Goal: Task Accomplishment & Management: Manage account settings

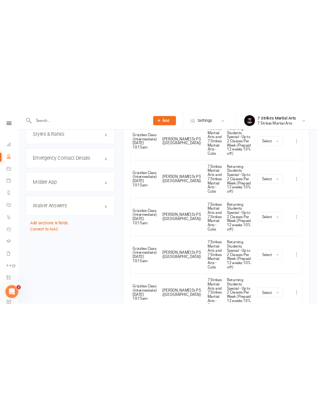
scroll to position [582, 0]
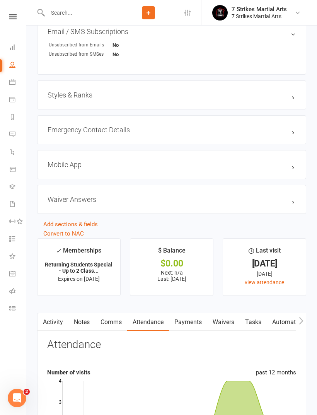
click at [12, 19] on icon at bounding box center [12, 16] width 7 height 5
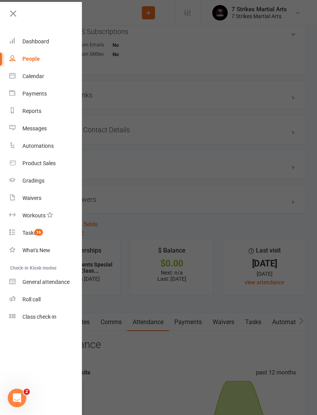
click at [12, 17] on icon at bounding box center [13, 13] width 11 height 11
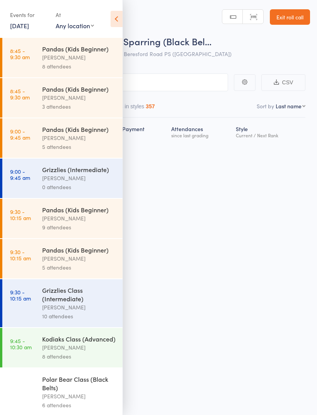
click at [14, 14] on div "Events for" at bounding box center [29, 15] width 38 height 13
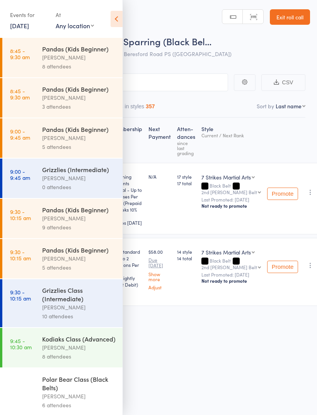
click at [82, 25] on select "Any location [GEOGRAPHIC_DATA] [GEOGRAPHIC_DATA][PERSON_NAME] [GEOGRAPHIC_DATA]…" at bounding box center [75, 25] width 38 height 9
click at [26, 29] on link "[DATE]" at bounding box center [19, 25] width 19 height 9
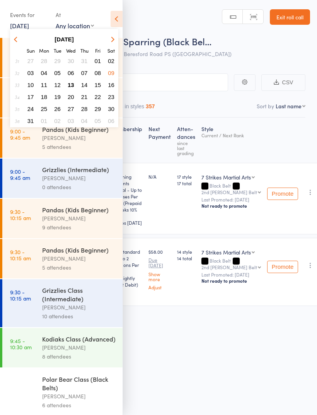
click at [72, 87] on span "13" at bounding box center [71, 85] width 7 height 7
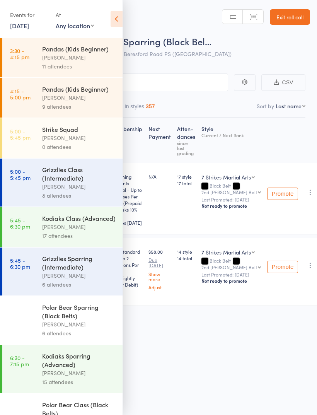
click at [114, 15] on icon at bounding box center [117, 19] width 12 height 16
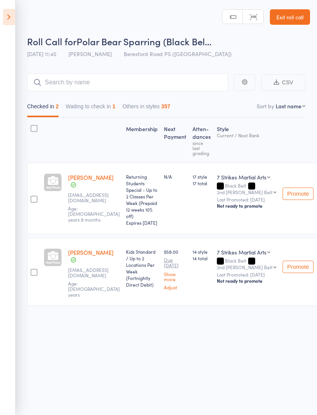
click at [10, 17] on icon at bounding box center [9, 17] width 12 height 16
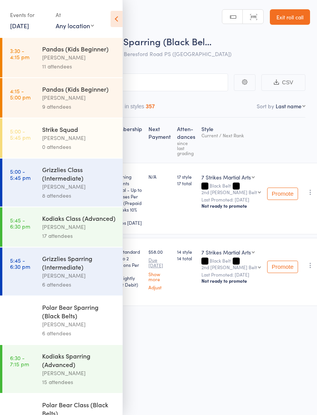
click at [29, 29] on link "13 Aug, 2025" at bounding box center [19, 25] width 19 height 9
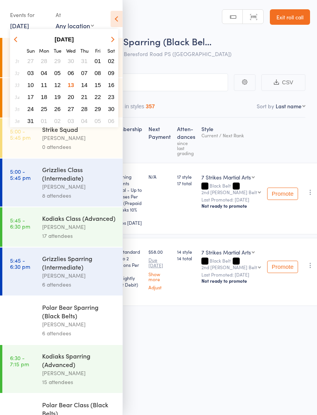
click at [117, 15] on icon at bounding box center [117, 19] width 12 height 16
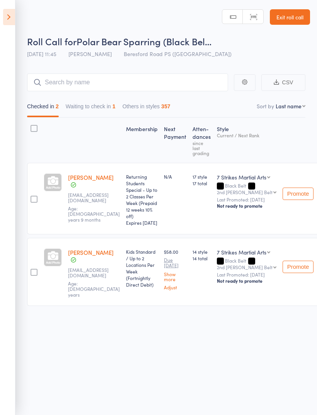
click at [14, 17] on icon at bounding box center [9, 17] width 12 height 16
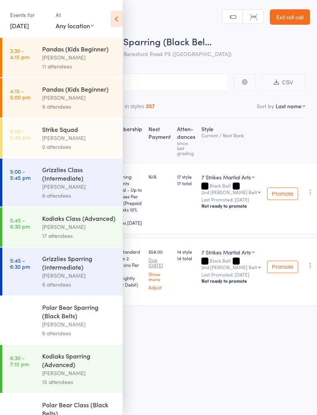
click at [29, 27] on link "13 Aug, 2025" at bounding box center [19, 25] width 19 height 9
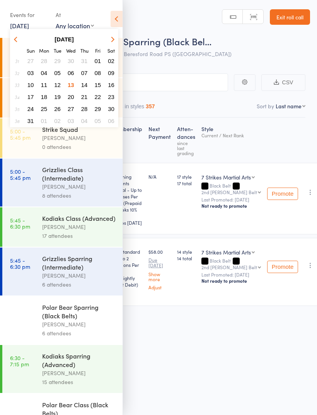
click at [107, 19] on div "Events for 13 Aug, 2025 D Aug, YYYY August 2025 Sun Mon Tue Wed Thu Fri Sat 31 …" at bounding box center [61, 19] width 122 height 39
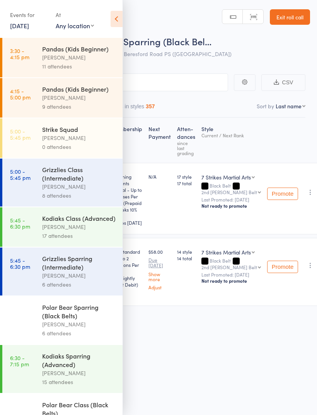
click at [78, 60] on div "Daniel Jancek" at bounding box center [79, 57] width 74 height 9
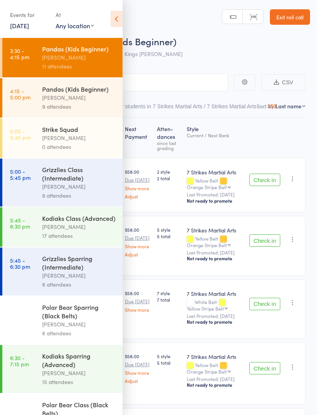
click at [121, 24] on icon at bounding box center [117, 19] width 12 height 16
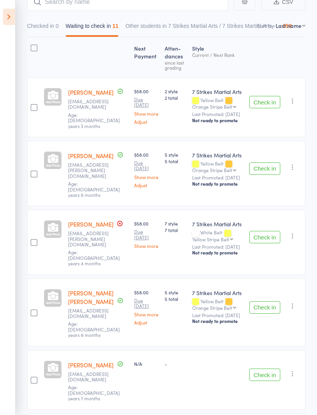
scroll to position [81, 0]
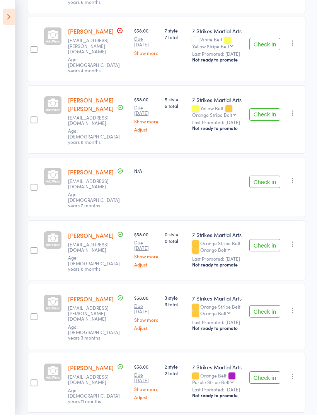
click at [268, 239] on button "Check in" at bounding box center [264, 245] width 31 height 12
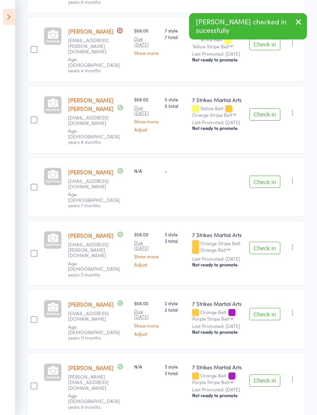
click at [269, 241] on button "Check in" at bounding box center [264, 247] width 31 height 12
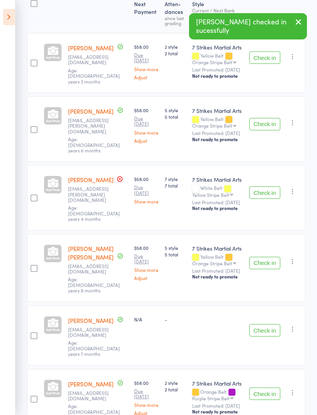
scroll to position [124, 0]
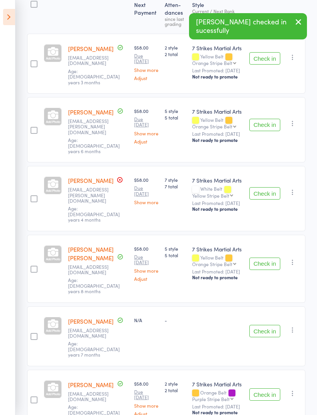
click at [260, 119] on button "Check in" at bounding box center [264, 125] width 31 height 12
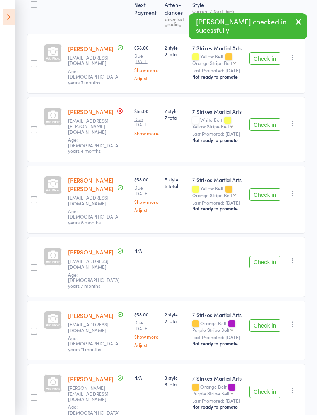
click at [262, 120] on button "Check in" at bounding box center [264, 124] width 31 height 12
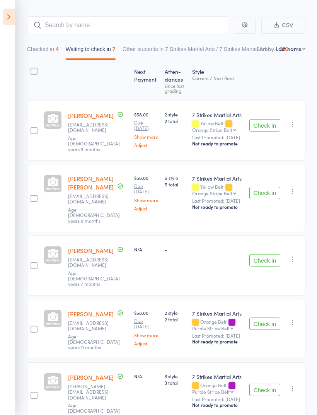
scroll to position [0, 0]
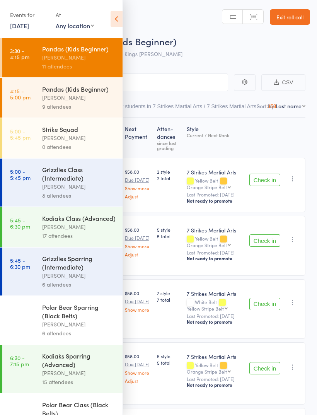
click at [115, 24] on icon at bounding box center [117, 19] width 12 height 16
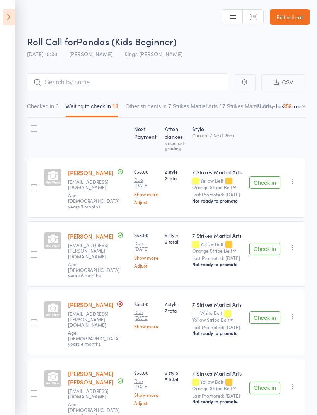
click at [265, 183] on button "Check in" at bounding box center [264, 182] width 31 height 12
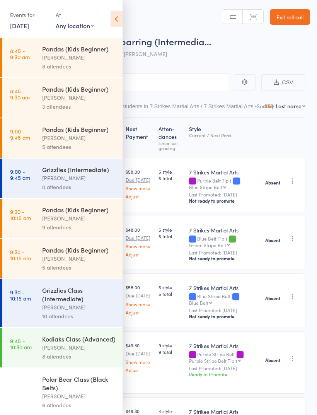
click at [73, 58] on div "[PERSON_NAME]" at bounding box center [79, 57] width 74 height 9
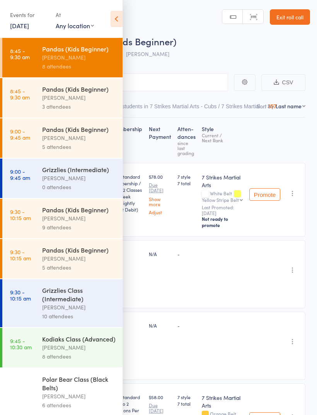
click at [119, 26] on icon at bounding box center [117, 19] width 12 height 16
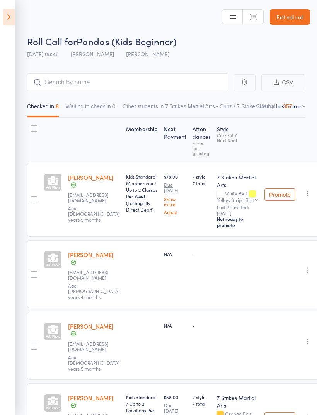
click at [14, 19] on icon at bounding box center [9, 17] width 12 height 16
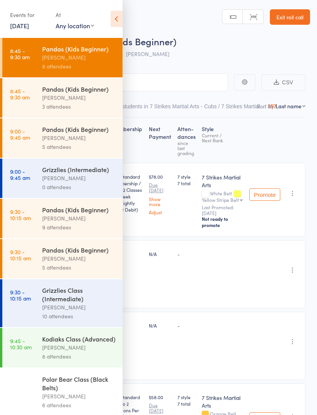
click at [29, 27] on link "9 Aug, 2025" at bounding box center [19, 25] width 19 height 9
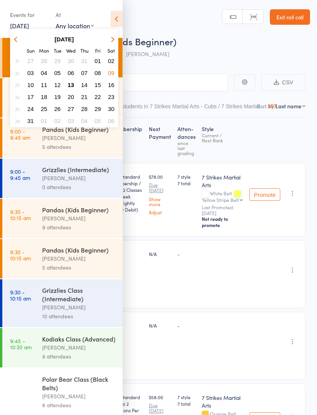
click at [71, 89] on button "13" at bounding box center [71, 85] width 12 height 10
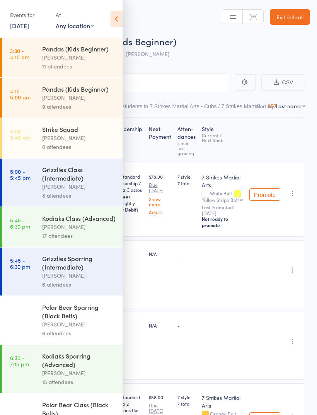
click at [76, 55] on div "Daniel Jancek" at bounding box center [79, 57] width 74 height 9
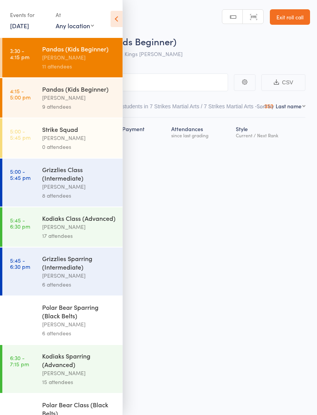
click at [116, 18] on icon at bounding box center [117, 19] width 12 height 16
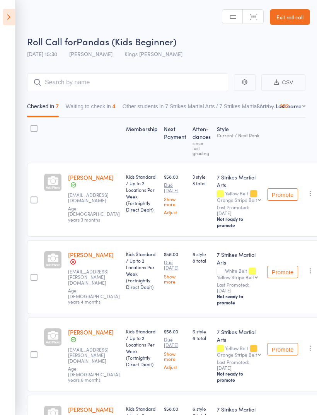
click at [97, 116] on button "Waiting to check in 4" at bounding box center [91, 108] width 50 height 18
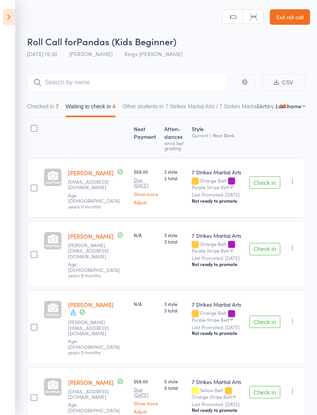
click at [294, 243] on icon "button" at bounding box center [293, 247] width 8 height 8
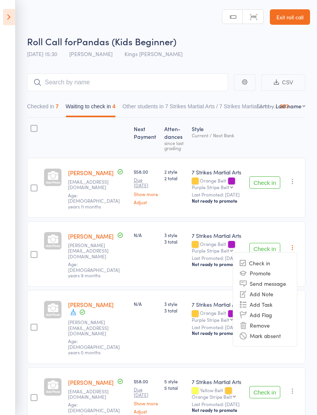
click at [270, 320] on li "Remove" at bounding box center [265, 325] width 64 height 10
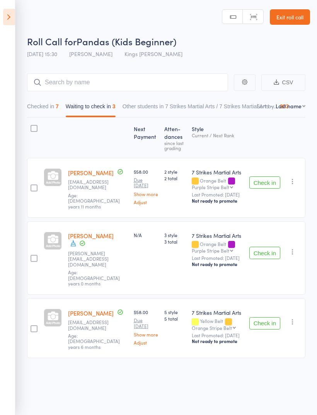
click at [294, 248] on icon "button" at bounding box center [293, 252] width 8 height 8
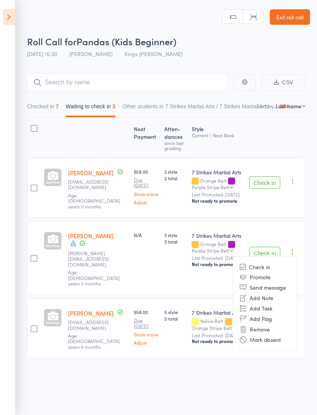
click at [269, 324] on li "Remove" at bounding box center [265, 329] width 64 height 10
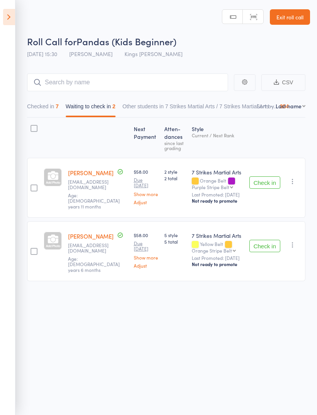
click at [269, 240] on button "Check in" at bounding box center [264, 246] width 31 height 12
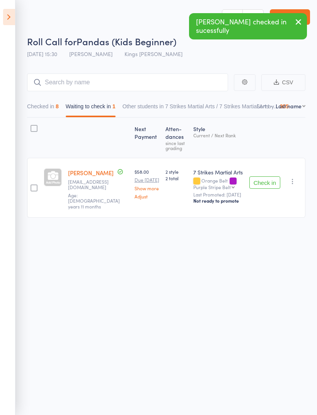
click at [50, 107] on button "Checked in 8" at bounding box center [43, 108] width 32 height 18
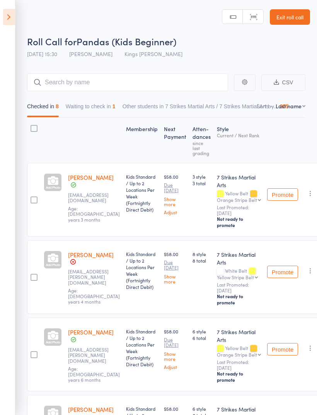
click at [13, 19] on icon at bounding box center [9, 17] width 12 height 16
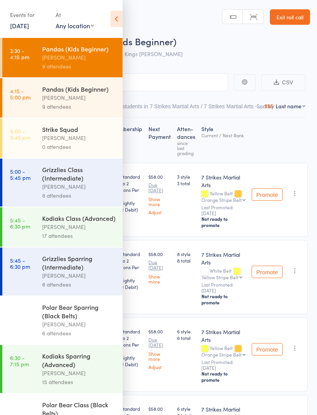
click at [121, 22] on icon at bounding box center [117, 19] width 12 height 16
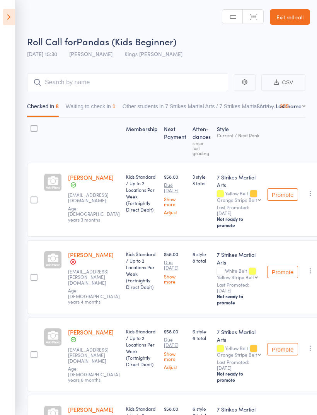
scroll to position [41, 0]
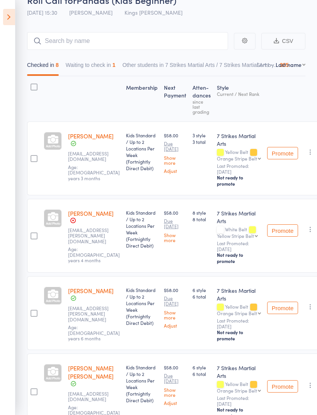
click at [10, 21] on icon at bounding box center [9, 17] width 12 height 16
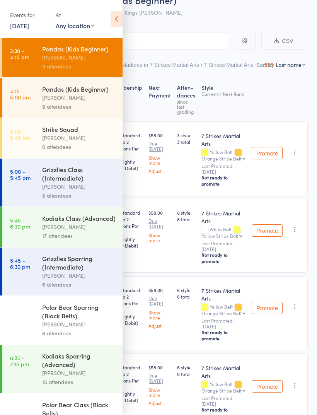
scroll to position [5, 0]
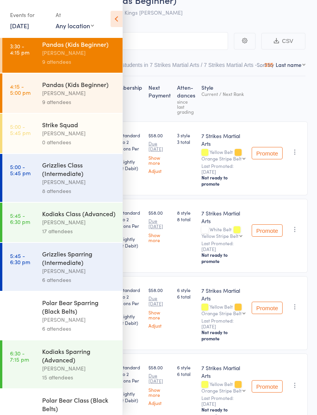
click at [29, 27] on link "13 Aug, 2025" at bounding box center [19, 25] width 19 height 9
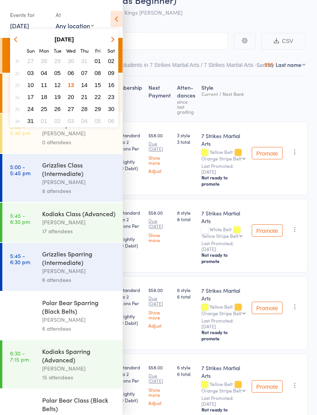
click at [72, 74] on span "06" at bounding box center [71, 73] width 7 height 7
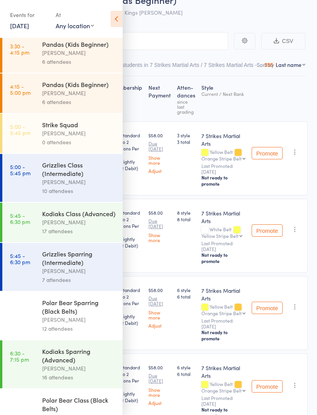
click at [119, 20] on icon at bounding box center [117, 19] width 12 height 16
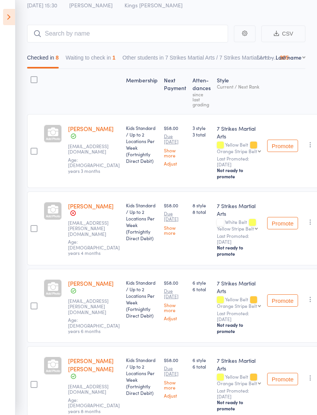
scroll to position [0, 0]
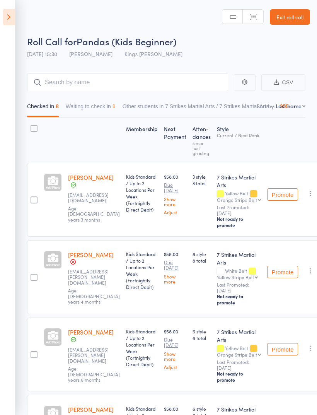
click at [13, 16] on icon at bounding box center [9, 17] width 12 height 16
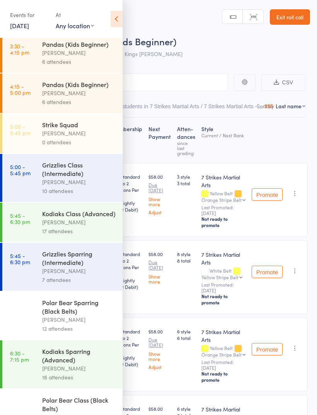
click at [29, 29] on link "6 Aug, 2025" at bounding box center [19, 25] width 19 height 9
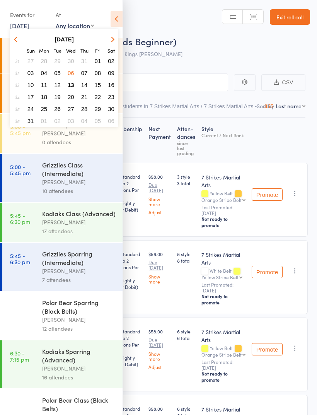
click at [117, 20] on icon at bounding box center [117, 19] width 12 height 16
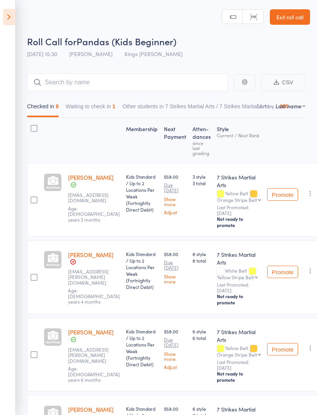
click at [9, 21] on icon at bounding box center [9, 17] width 12 height 16
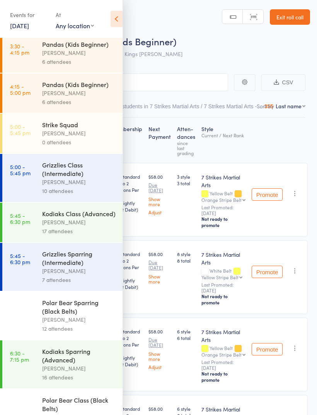
click at [61, 51] on div "[PERSON_NAME]" at bounding box center [79, 52] width 74 height 9
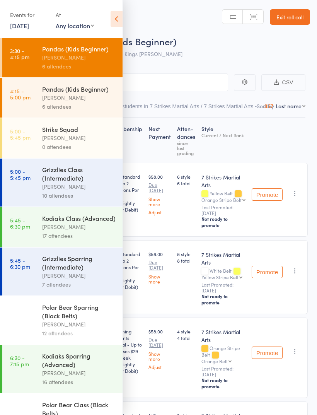
click at [120, 25] on icon at bounding box center [117, 19] width 12 height 16
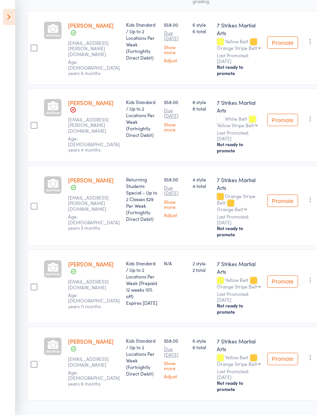
scroll to position [152, 2]
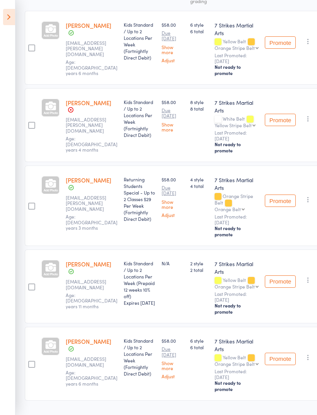
click at [306, 284] on icon "button" at bounding box center [308, 280] width 8 height 8
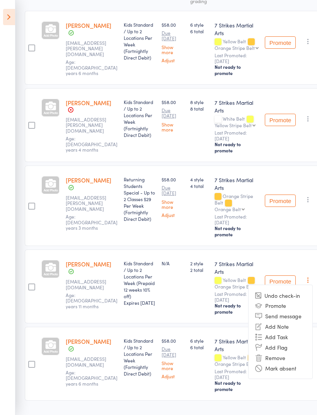
click at [279, 362] on li "Remove" at bounding box center [280, 357] width 64 height 10
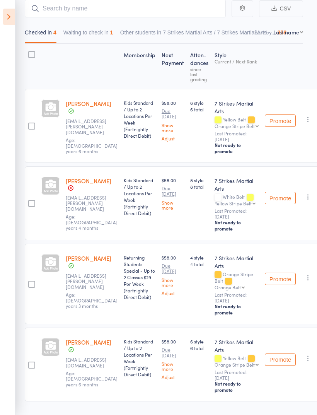
scroll to position [0, 2]
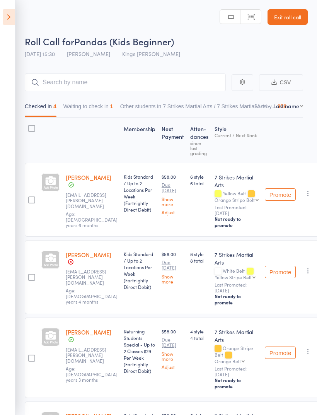
click at [99, 111] on button "Waiting to check in 1" at bounding box center [88, 108] width 50 height 18
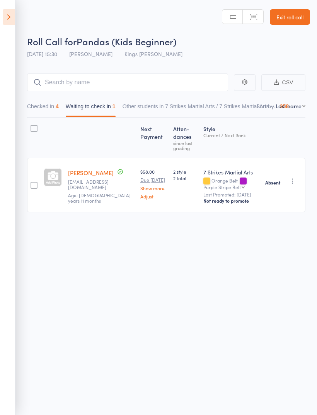
scroll to position [0, 0]
click at [8, 23] on icon at bounding box center [9, 17] width 12 height 16
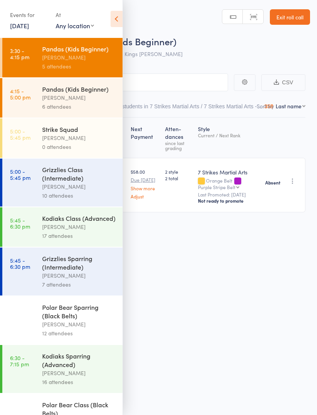
click at [121, 19] on icon at bounding box center [117, 19] width 12 height 16
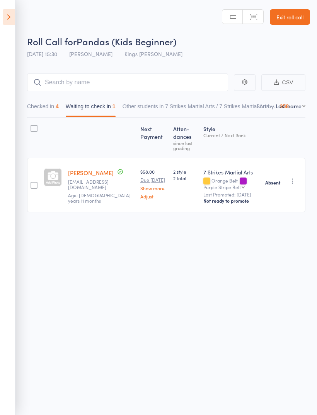
click at [56, 111] on button "Checked in 4" at bounding box center [43, 108] width 32 height 18
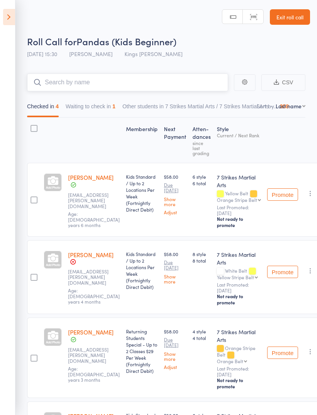
click at [175, 85] on input "search" at bounding box center [127, 82] width 201 height 18
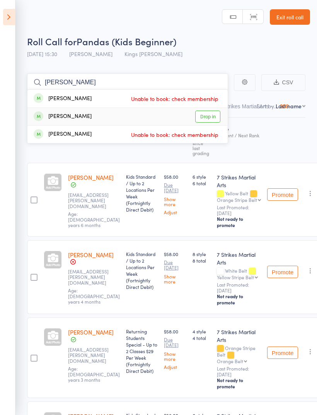
type input "[PERSON_NAME]"
click at [209, 117] on link "Drop in" at bounding box center [207, 117] width 25 height 12
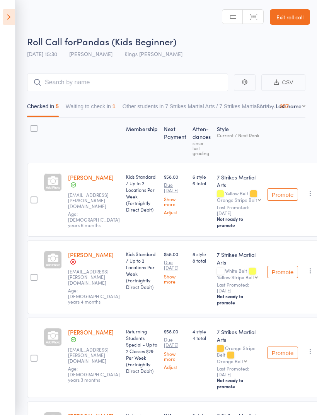
click at [10, 22] on icon at bounding box center [9, 17] width 12 height 16
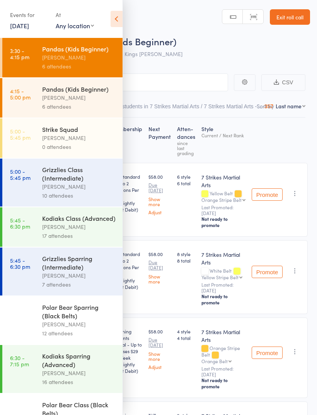
click at [29, 30] on link "6 Aug, 2025" at bounding box center [19, 25] width 19 height 9
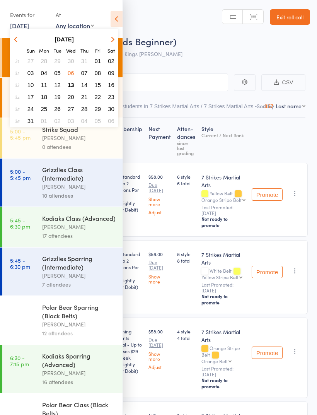
click at [70, 87] on span "13" at bounding box center [71, 85] width 7 height 7
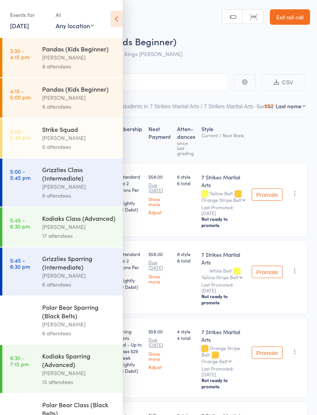
click at [114, 20] on icon at bounding box center [117, 19] width 12 height 16
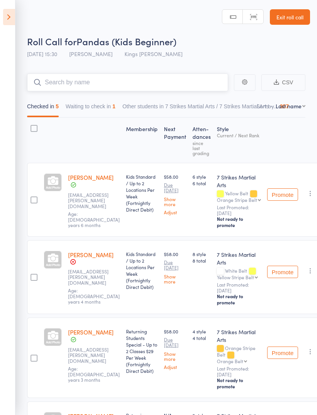
click at [116, 84] on input "search" at bounding box center [127, 82] width 201 height 18
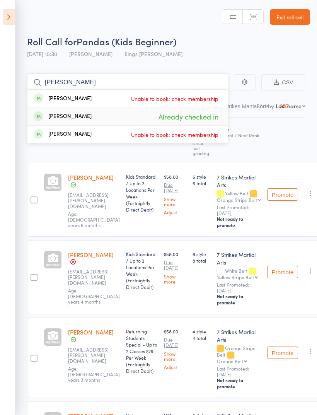
type input "[PERSON_NAME]"
click at [200, 119] on span "Already checked in" at bounding box center [188, 117] width 64 height 14
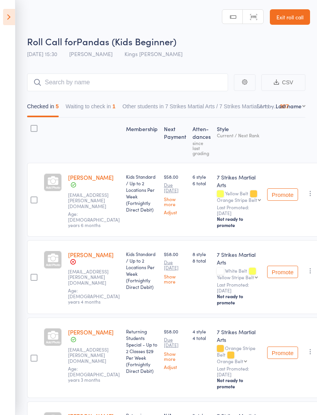
click at [5, 15] on icon at bounding box center [9, 17] width 12 height 16
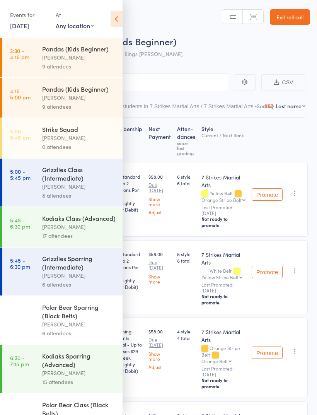
click at [66, 59] on div "[PERSON_NAME]" at bounding box center [79, 57] width 74 height 9
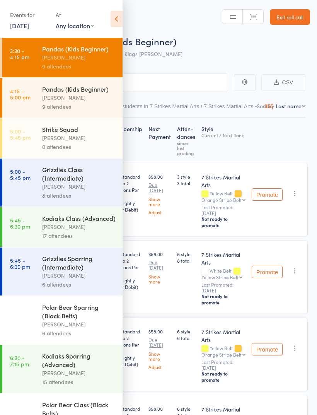
click at [116, 20] on icon at bounding box center [117, 19] width 12 height 16
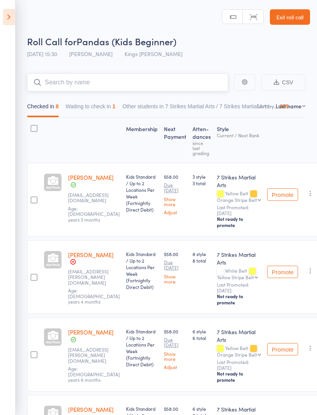
click at [151, 87] on input "search" at bounding box center [127, 82] width 201 height 18
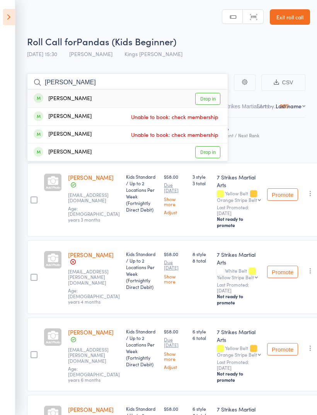
type input "[PERSON_NAME]"
click at [219, 98] on link "Drop in" at bounding box center [207, 99] width 25 height 12
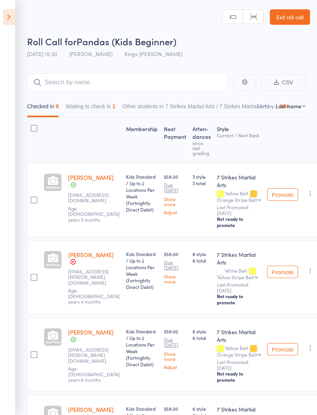
click at [10, 19] on icon at bounding box center [9, 17] width 12 height 16
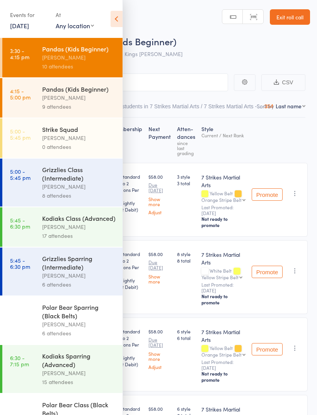
click at [83, 95] on div "[PERSON_NAME]" at bounding box center [79, 97] width 74 height 9
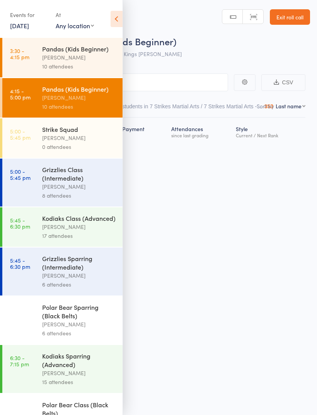
click at [121, 24] on icon at bounding box center [117, 19] width 12 height 16
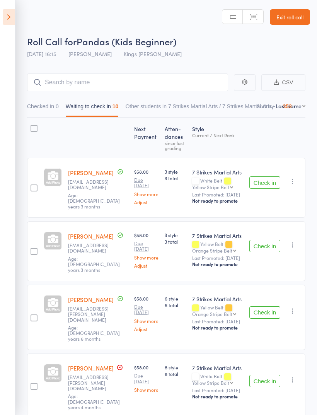
click at [264, 243] on button "Check in" at bounding box center [264, 246] width 31 height 12
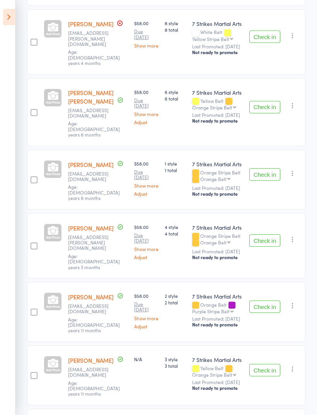
scroll to position [283, 0]
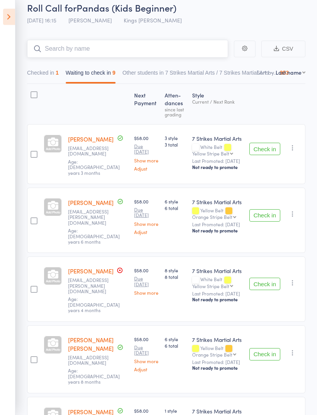
click at [149, 55] on input "search" at bounding box center [127, 49] width 201 height 18
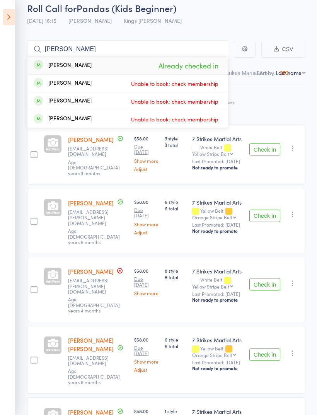
click at [239, 13] on div "Roll Call for Pandas (Kids Beginner)" at bounding box center [168, 8] width 283 height 13
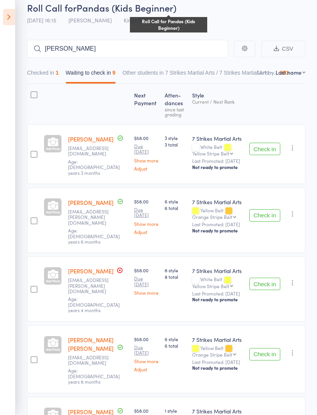
click at [39, 79] on button "Checked in 1" at bounding box center [43, 75] width 32 height 18
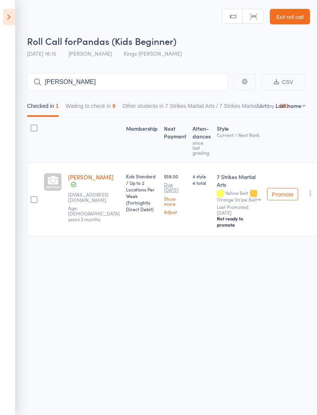
click at [107, 99] on button "Waiting to check in 9" at bounding box center [91, 108] width 50 height 18
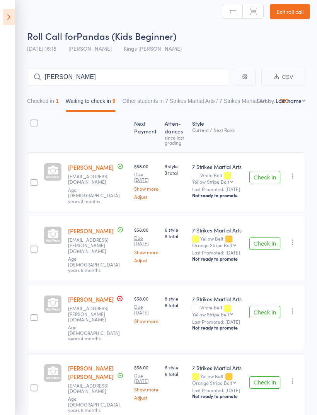
click at [265, 178] on button "Check in" at bounding box center [264, 177] width 31 height 12
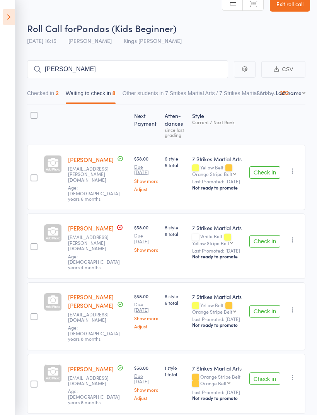
scroll to position [10, 0]
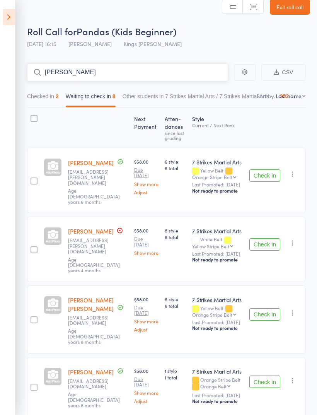
click at [186, 78] on input "Willi" at bounding box center [127, 72] width 201 height 18
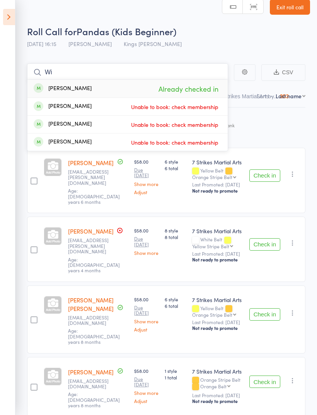
type input "W"
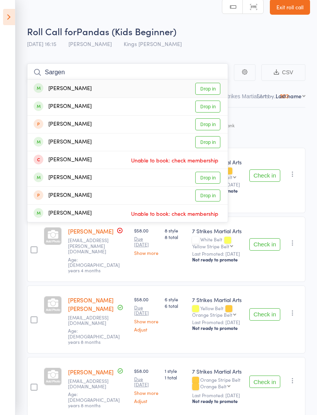
type input "Sargen"
click at [213, 91] on link "Drop in" at bounding box center [207, 89] width 25 height 12
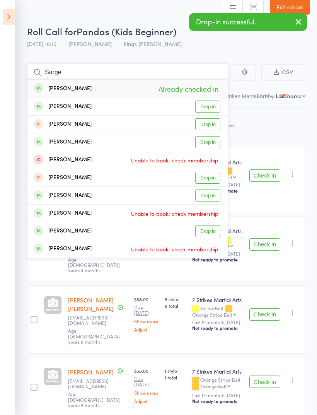
type input "Sarge"
click at [208, 107] on link "Drop in" at bounding box center [207, 106] width 25 height 12
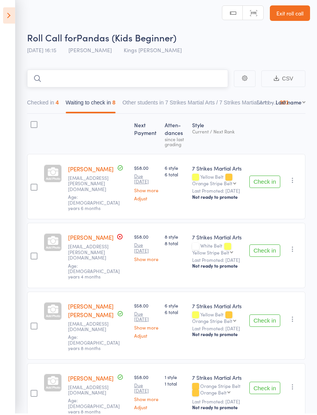
scroll to position [2, 0]
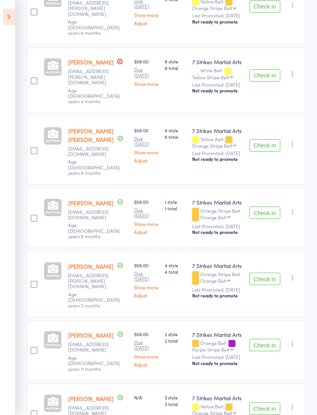
click at [270, 339] on button "Check in" at bounding box center [264, 345] width 31 height 12
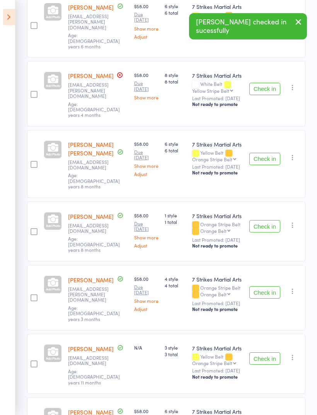
click at [269, 220] on button "Check in" at bounding box center [264, 226] width 31 height 12
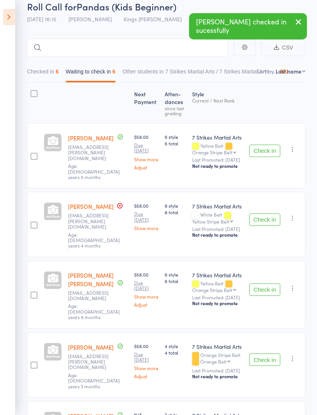
scroll to position [0, 0]
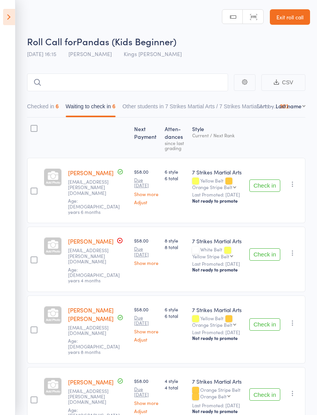
click at [5, 20] on icon at bounding box center [9, 17] width 12 height 16
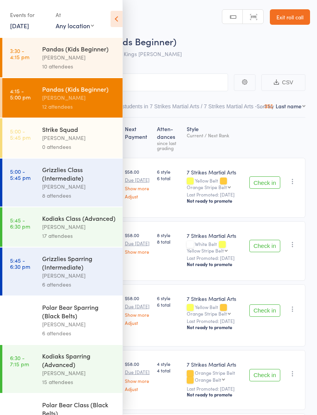
click at [116, 18] on icon at bounding box center [117, 19] width 12 height 16
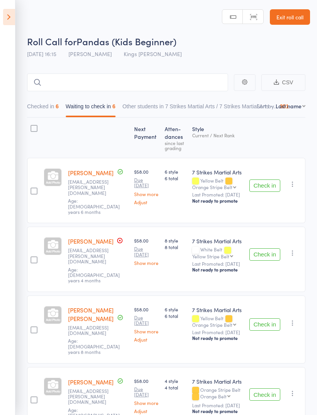
click at [263, 1] on header "Roll Call for Pandas (Kids Beginner) 13 Aug 16:15 Daniel Jancek Kings Langley P…" at bounding box center [158, 31] width 317 height 62
click at [13, 17] on icon at bounding box center [9, 17] width 12 height 16
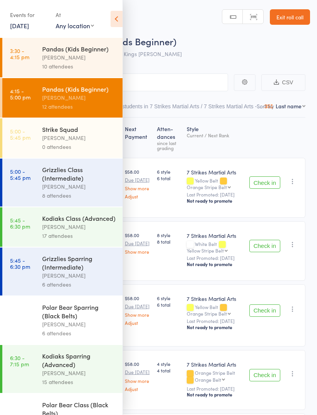
click at [299, 16] on link "Exit roll call" at bounding box center [290, 16] width 40 height 15
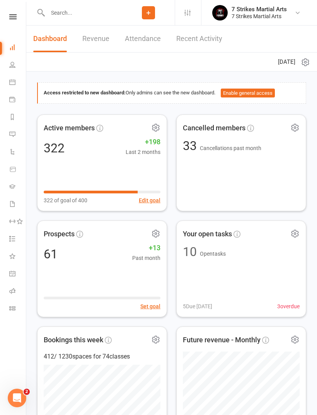
click at [100, 15] on input "text" at bounding box center [83, 12] width 77 height 11
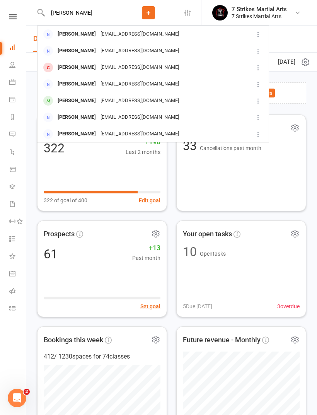
type input "[PERSON_NAME]"
click at [108, 66] on div "[EMAIL_ADDRESS][DOMAIN_NAME]" at bounding box center [139, 67] width 83 height 11
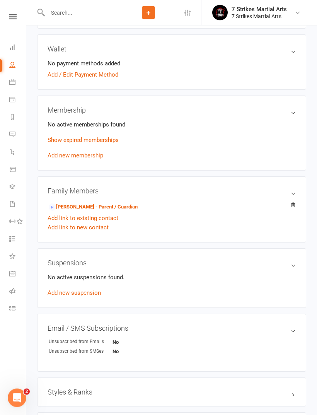
scroll to position [256, 0]
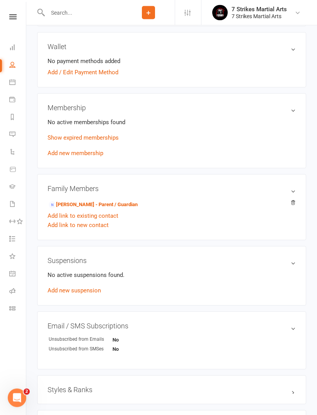
click at [90, 153] on link "Add new membership" at bounding box center [76, 153] width 56 height 7
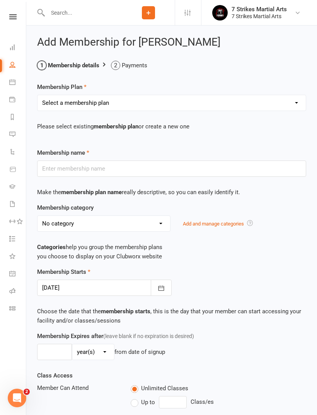
click at [155, 102] on select "Select a membership plan Create new Membership Plan Kids Starter Membership / 1…" at bounding box center [171, 102] width 268 height 15
select select "8"
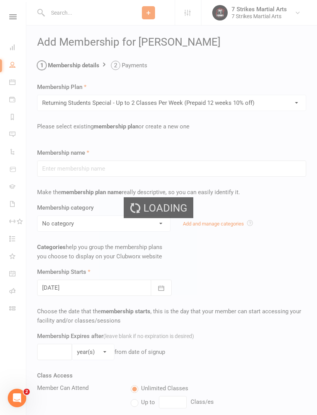
type input "Returning Students Special - Up to 2 Classes Per Week (Prepaid 12 weeks 10% off)"
select select "8"
type input "12"
select select "1"
type input "2"
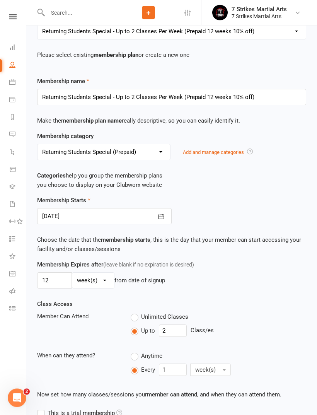
scroll to position [80, 0]
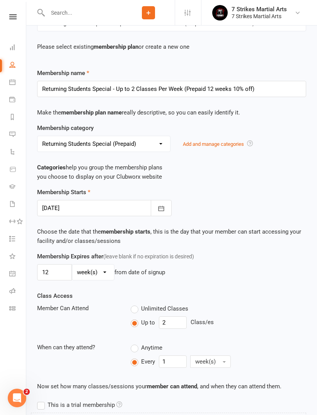
click at [100, 206] on div at bounding box center [104, 208] width 134 height 16
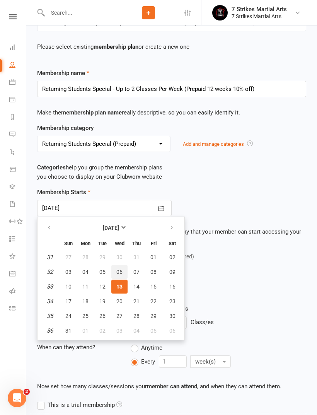
click at [121, 269] on span "06" at bounding box center [119, 272] width 6 height 6
type input "[DATE]"
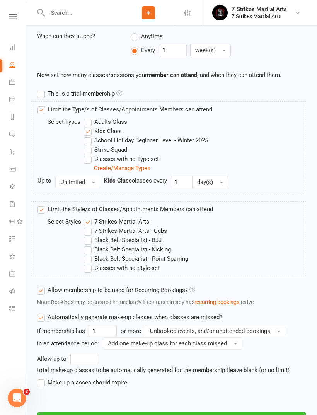
scroll to position [429, 0]
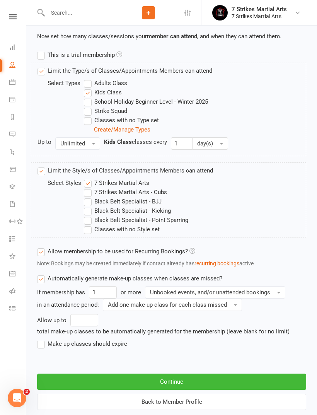
click at [40, 345] on label "Make-up classes should expire" at bounding box center [82, 343] width 90 height 9
click at [40, 339] on input "Make-up classes should expire" at bounding box center [39, 339] width 5 height 0
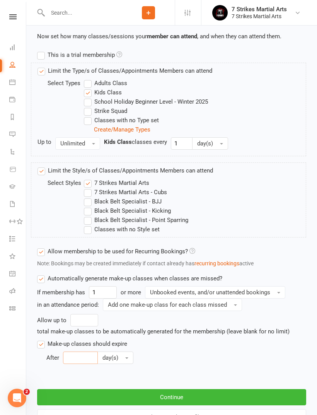
click at [85, 354] on input "number" at bounding box center [80, 357] width 35 height 12
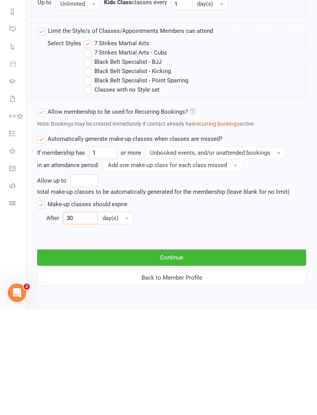
type input "30"
click at [167, 354] on button "Continue" at bounding box center [171, 362] width 269 height 16
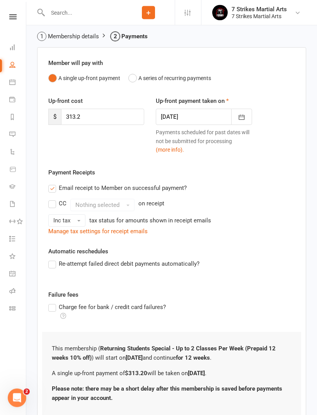
scroll to position [67, 0]
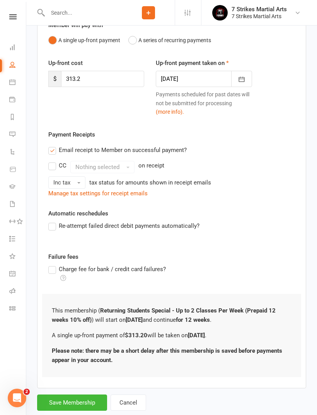
click at [72, 400] on button "Save Membership" at bounding box center [72, 402] width 70 height 16
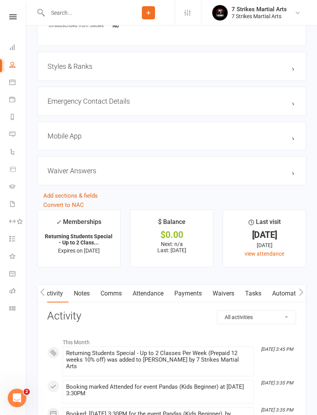
scroll to position [0, 0]
click at [189, 296] on link "Payments" at bounding box center [187, 293] width 38 height 18
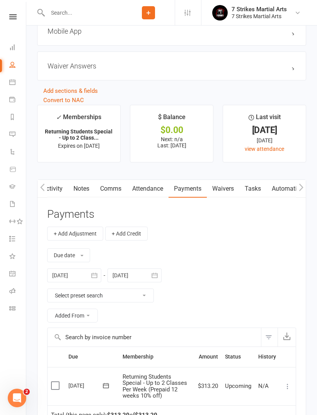
scroll to position [871, 0]
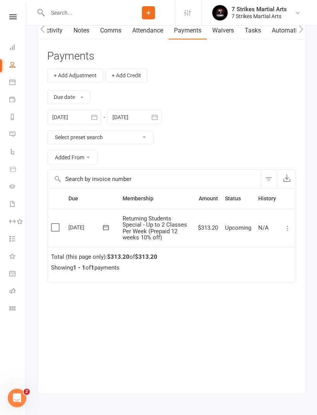
click at [287, 224] on icon at bounding box center [288, 228] width 8 height 8
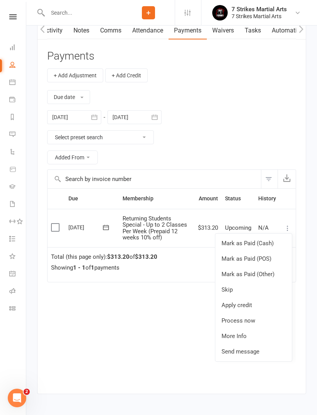
click at [264, 240] on link "Mark as Paid (Cash)" at bounding box center [253, 242] width 77 height 15
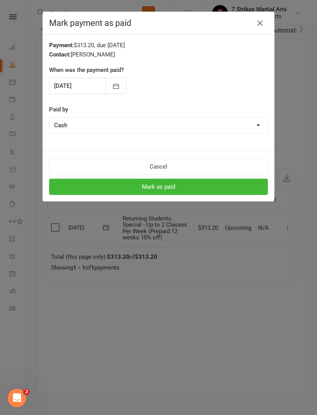
click at [196, 187] on button "Mark as paid" at bounding box center [158, 187] width 219 height 16
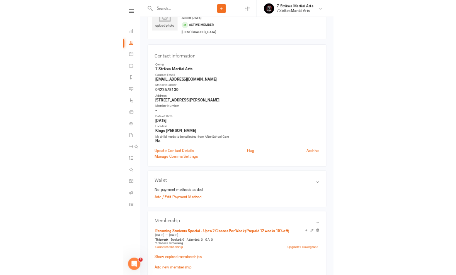
scroll to position [0, 0]
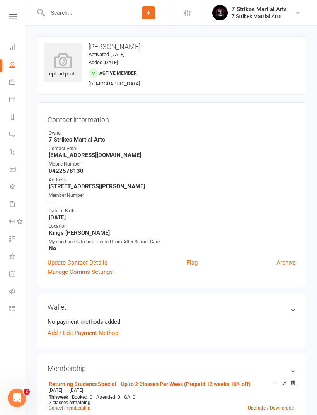
click at [13, 17] on icon at bounding box center [12, 16] width 7 height 5
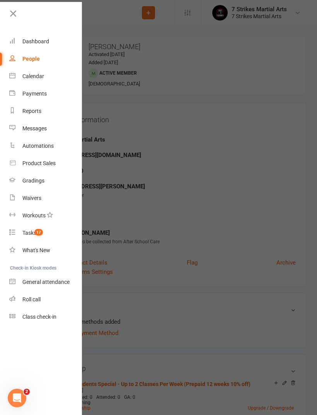
click at [13, 16] on icon at bounding box center [13, 13] width 11 height 11
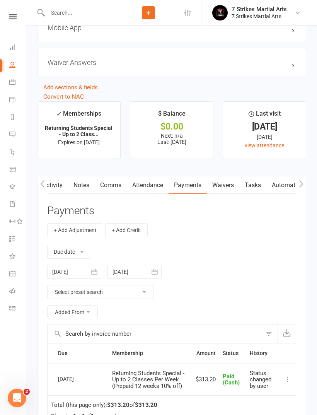
click at [154, 189] on link "Attendance" at bounding box center [148, 185] width 42 height 18
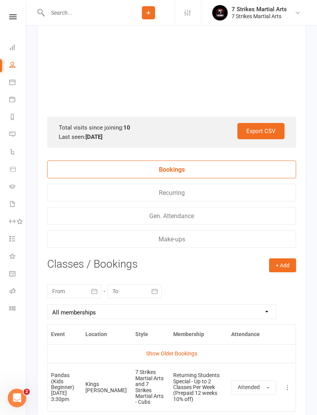
scroll to position [1028, 0]
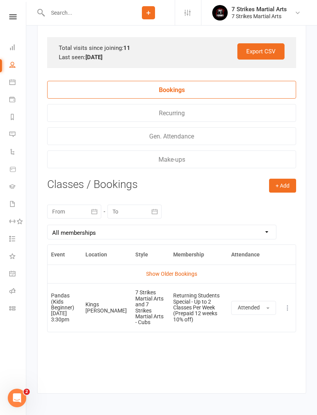
click at [287, 308] on icon at bounding box center [288, 308] width 8 height 8
click at [250, 338] on link "View event" at bounding box center [253, 337] width 77 height 15
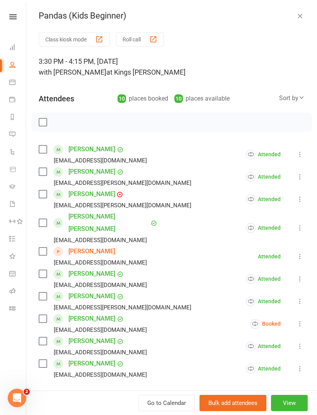
click at [300, 252] on button at bounding box center [299, 256] width 9 height 9
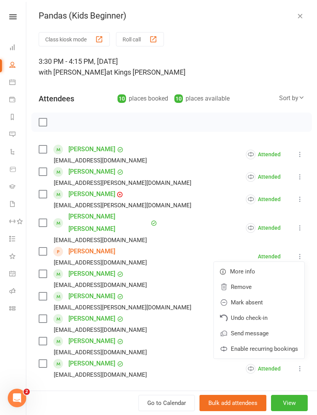
click at [299, 252] on icon at bounding box center [300, 256] width 8 height 8
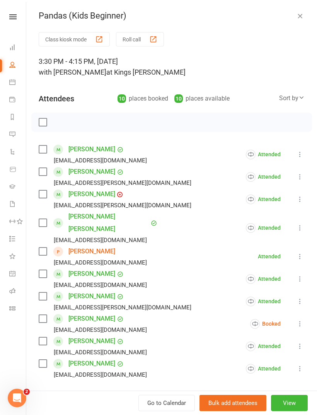
click at [303, 320] on icon at bounding box center [300, 324] width 8 height 8
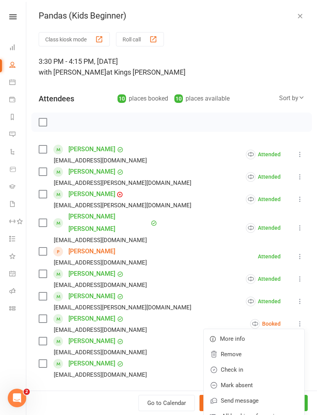
click at [299, 320] on icon at bounding box center [300, 324] width 8 height 8
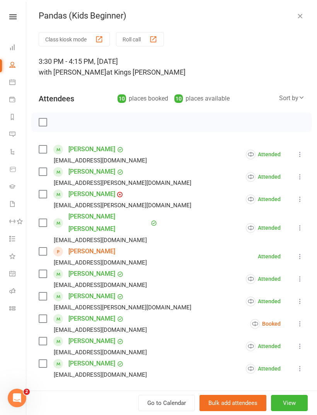
click at [303, 8] on div "Pandas (Kids Beginner) Class kiosk mode Roll call 3:30 PM - 4:15 PM, [DATE] wit…" at bounding box center [171, 207] width 291 height 415
click at [303, 20] on button "button" at bounding box center [299, 15] width 9 height 9
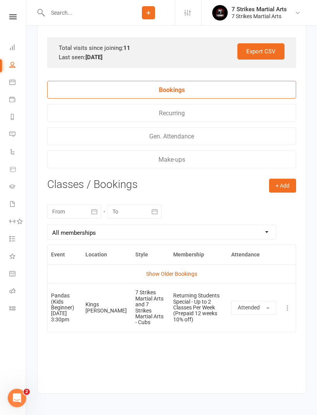
click at [13, 18] on icon at bounding box center [12, 16] width 7 height 5
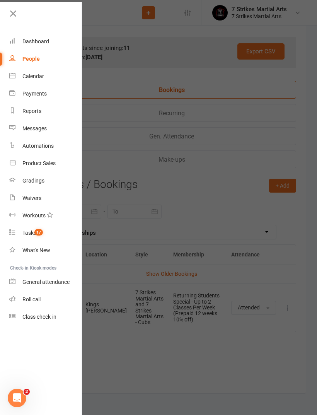
click at [124, 33] on div at bounding box center [158, 207] width 317 height 415
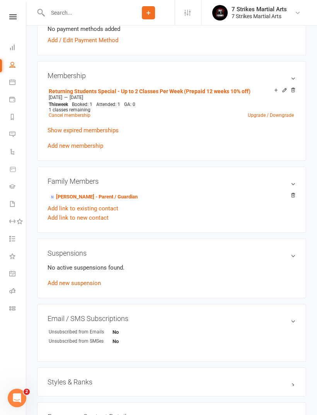
scroll to position [235, 0]
